Goal: Contribute content: Contribute content

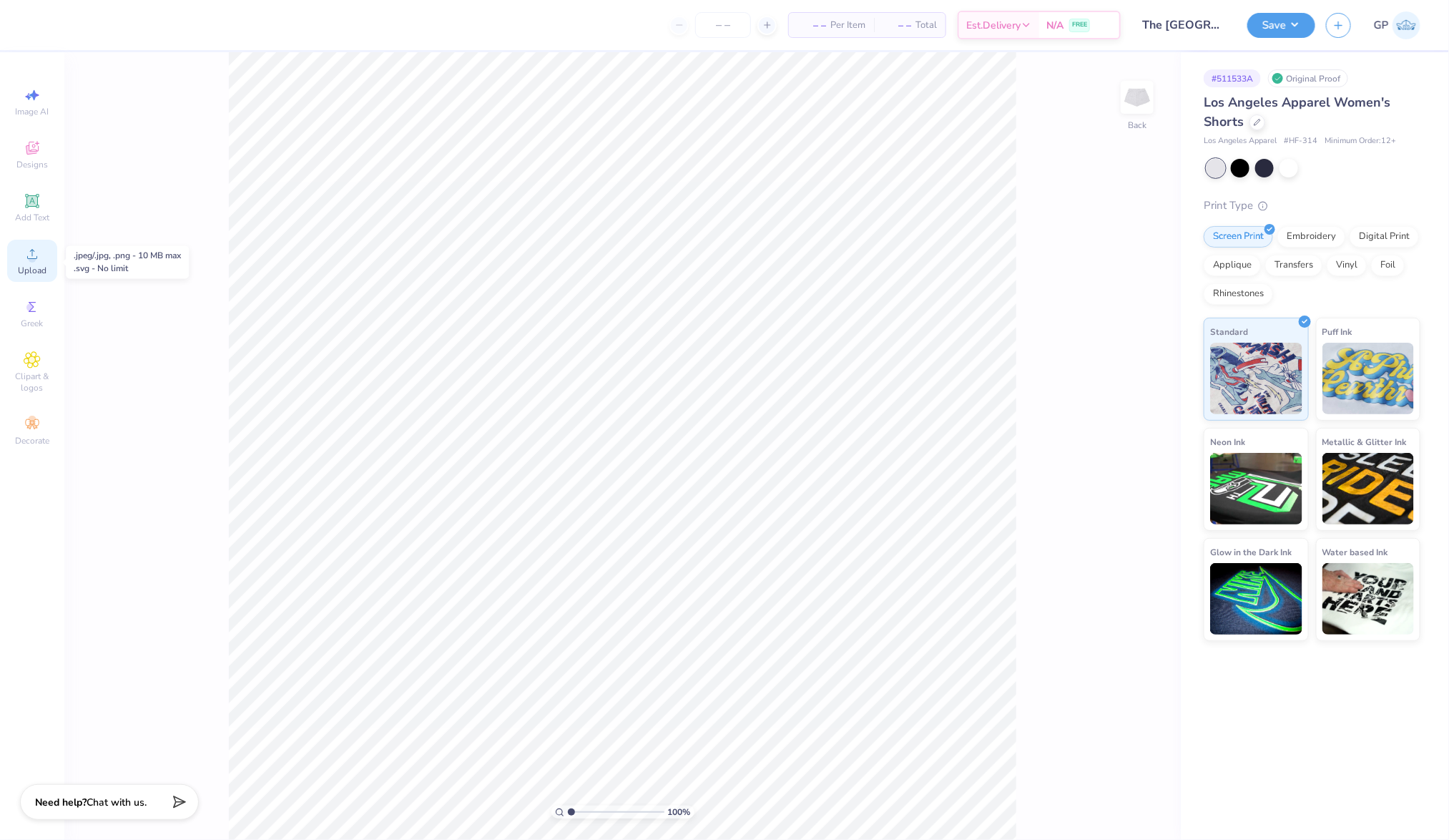
click at [19, 257] on div "Upload" at bounding box center [32, 260] width 50 height 42
click at [1115, 370] on input "6.68" at bounding box center [1128, 379] width 51 height 20
type input "5.50"
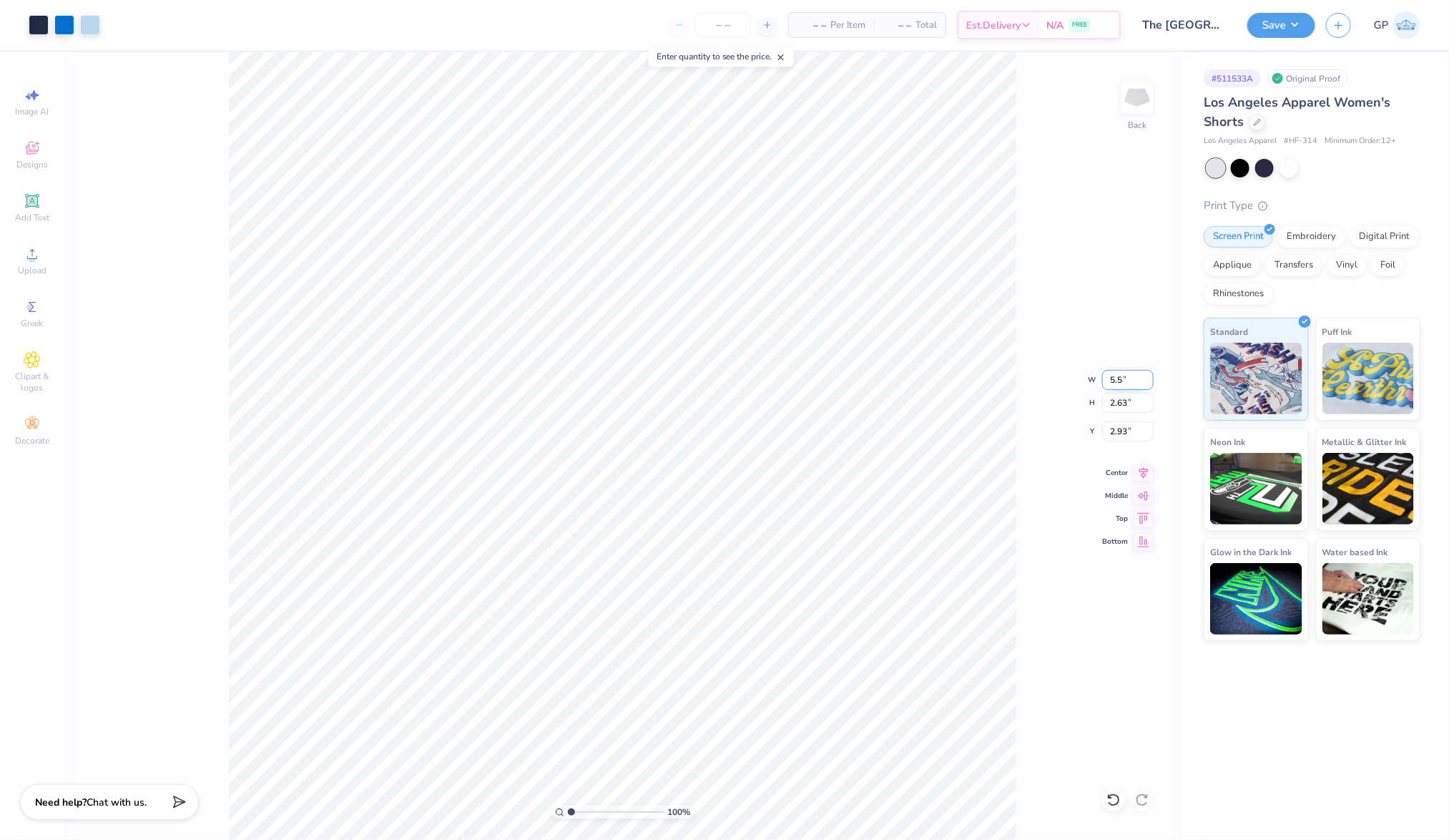
type input "2.17"
type input "3.83"
click at [1121, 374] on input "5.50" at bounding box center [1128, 379] width 51 height 20
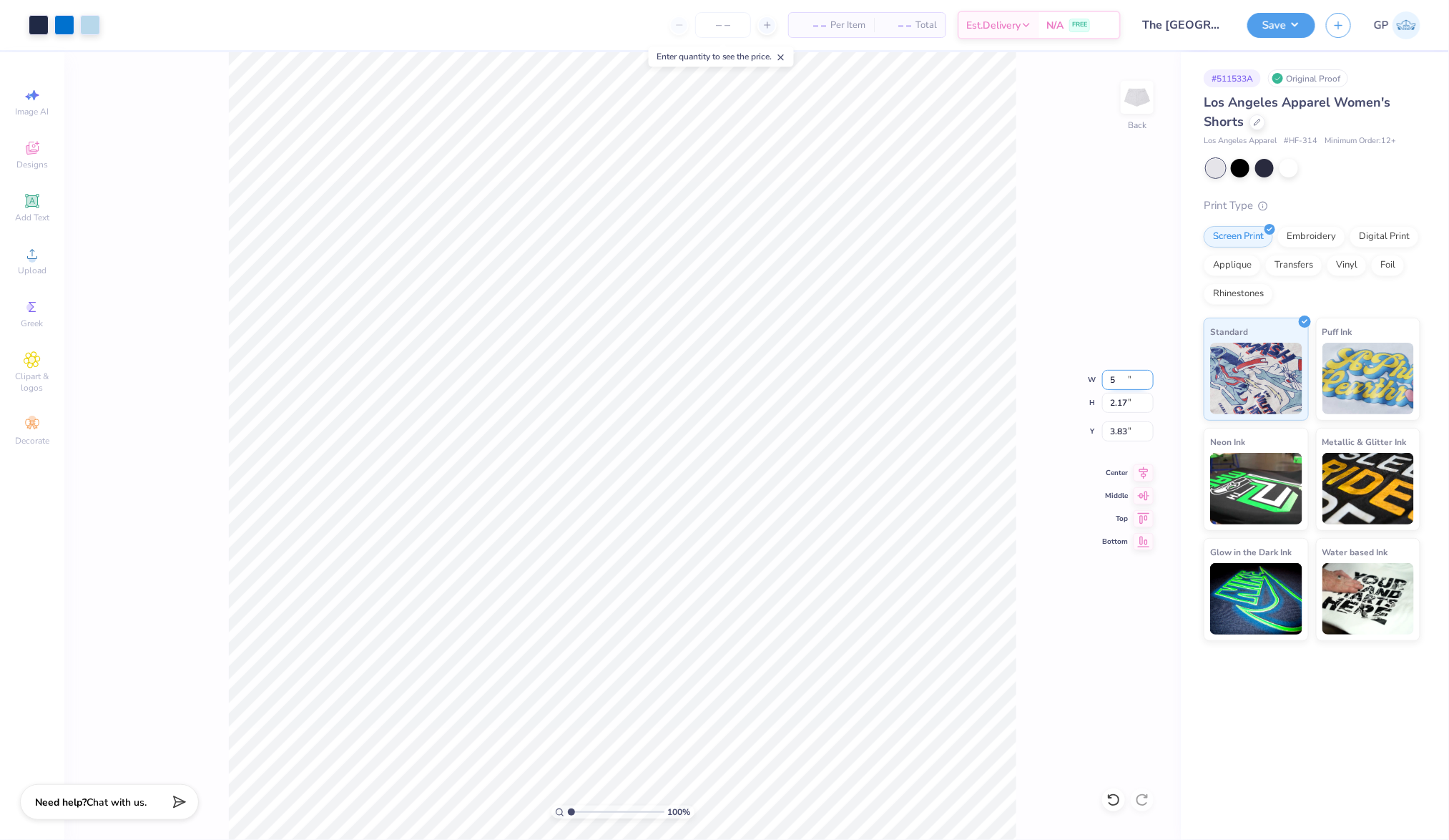
type input "5.00"
type input "1.97"
type input "3.96"
click at [1281, 17] on button "Save" at bounding box center [1282, 23] width 68 height 25
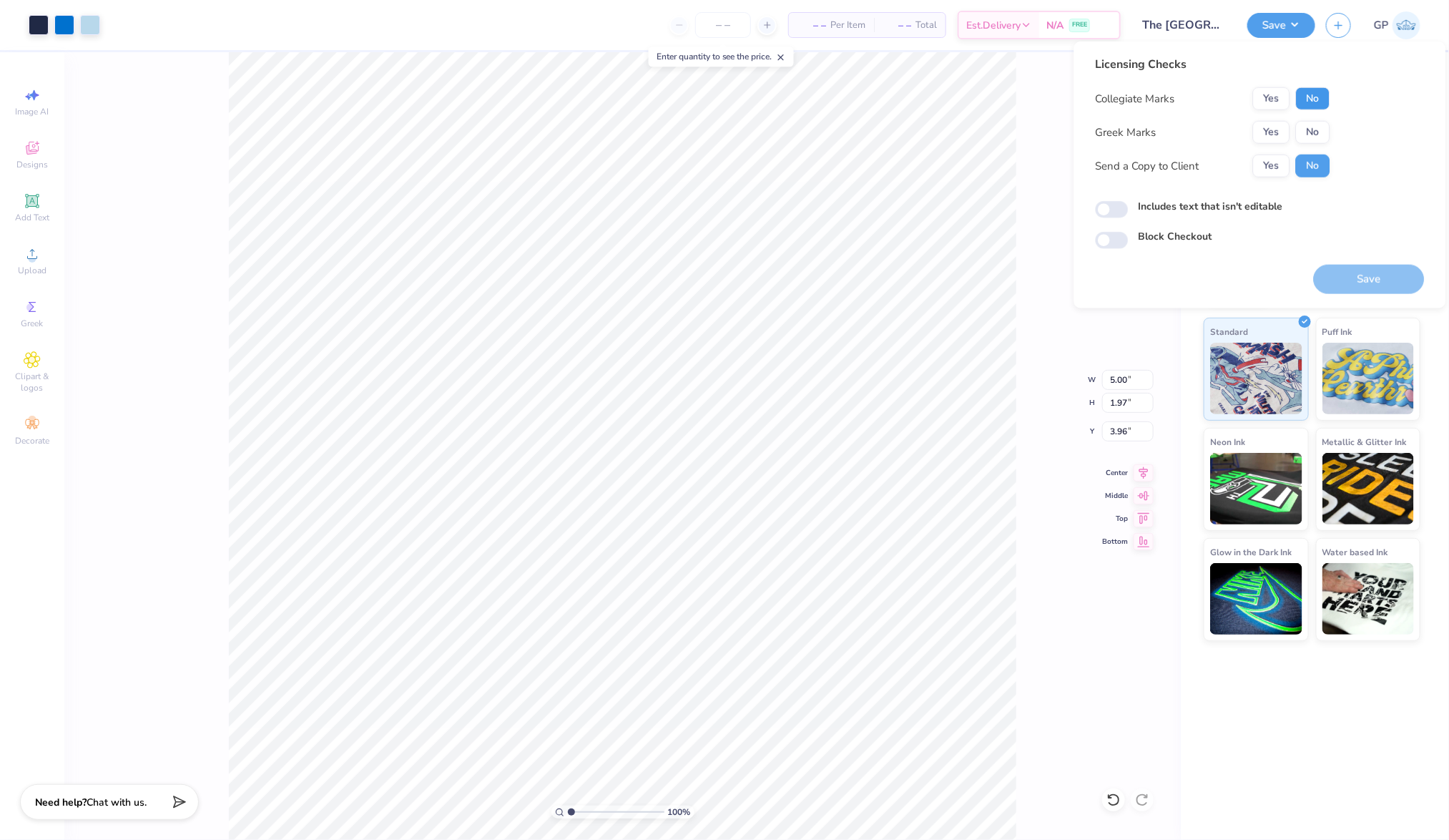
click at [1309, 88] on button "No" at bounding box center [1313, 99] width 34 height 23
click at [1249, 129] on div "Greek Marks Yes No" at bounding box center [1213, 133] width 234 height 23
click at [1272, 128] on button "Yes" at bounding box center [1272, 133] width 37 height 23
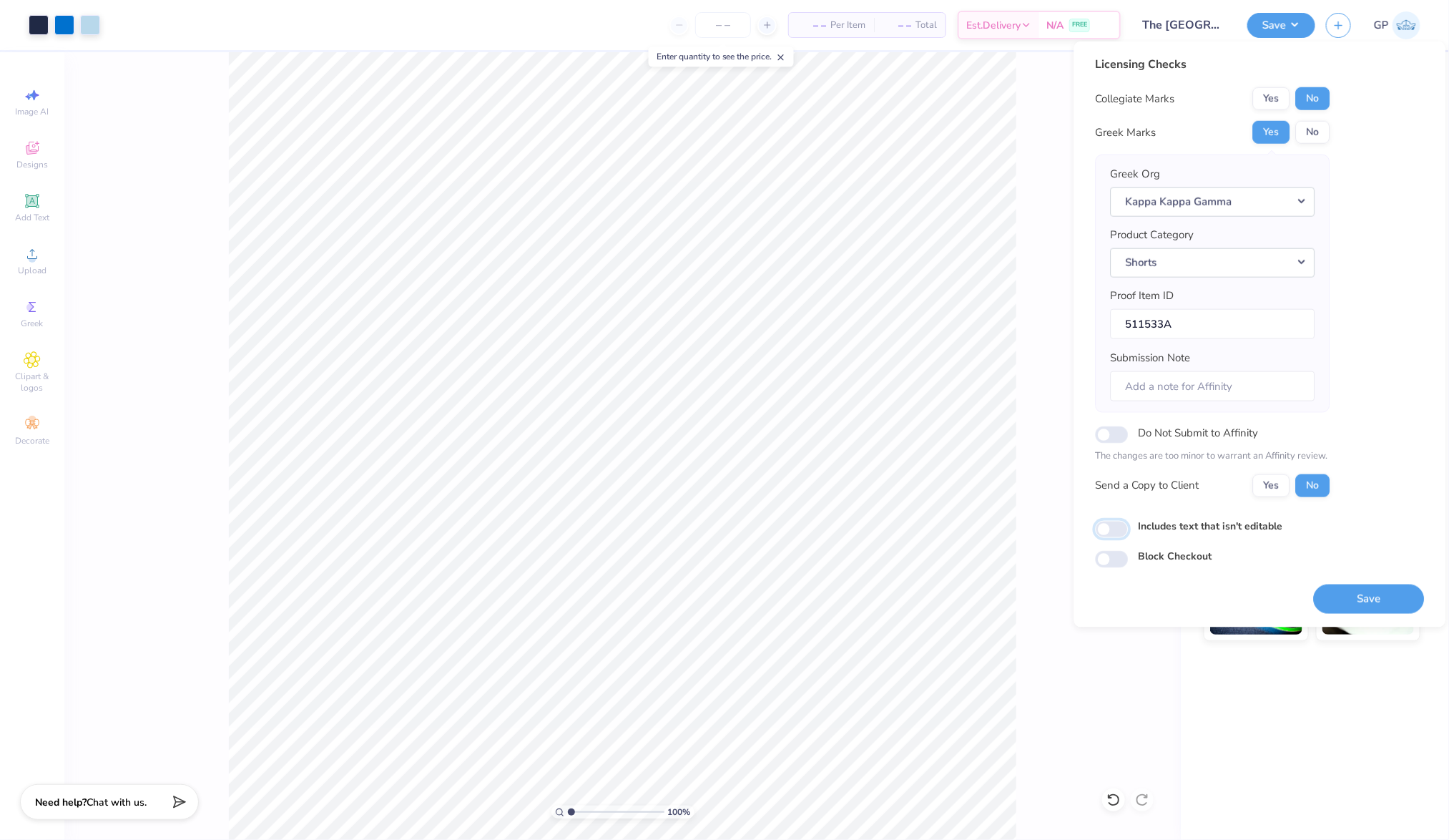
click at [1124, 533] on input "Includes text that isn't editable" at bounding box center [1113, 529] width 33 height 17
checkbox input "true"
click at [1384, 584] on button "Save" at bounding box center [1369, 598] width 111 height 29
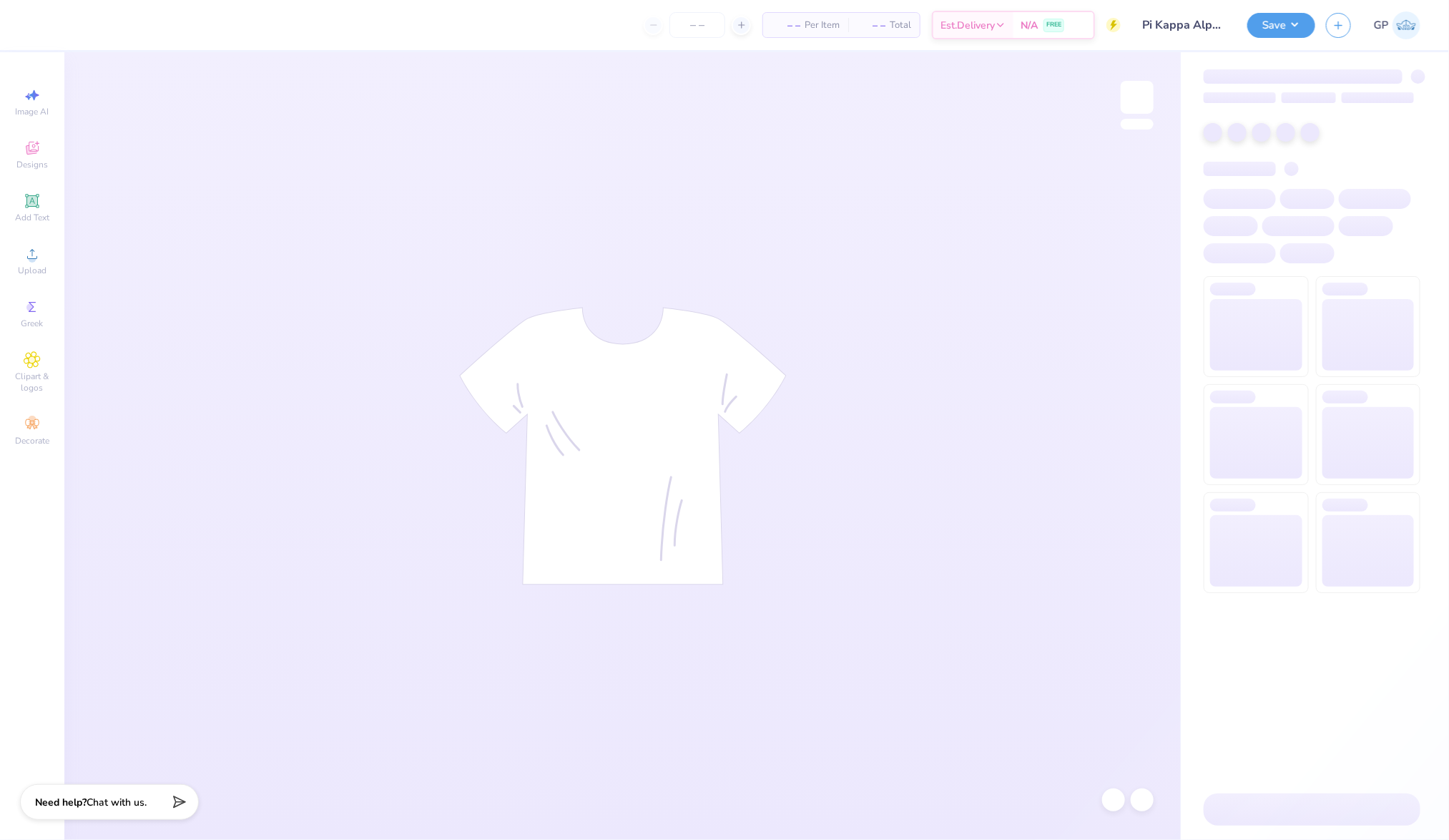
type input "Pi Kappa Alpha Merch 2025!"
type input "24"
